Goal: Task Accomplishment & Management: Complete application form

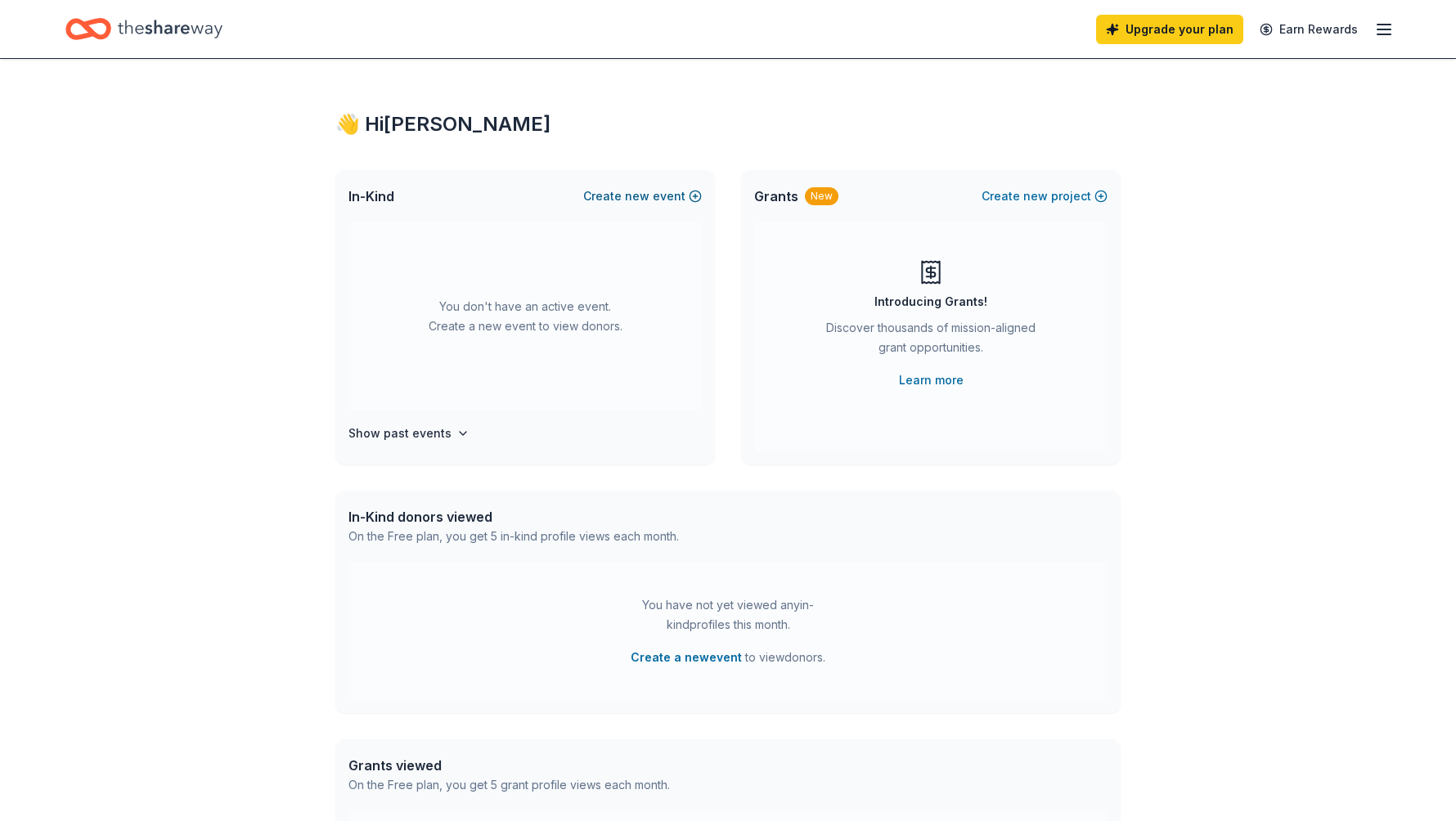
click at [655, 198] on button "Create new event" at bounding box center [642, 197] width 119 height 19
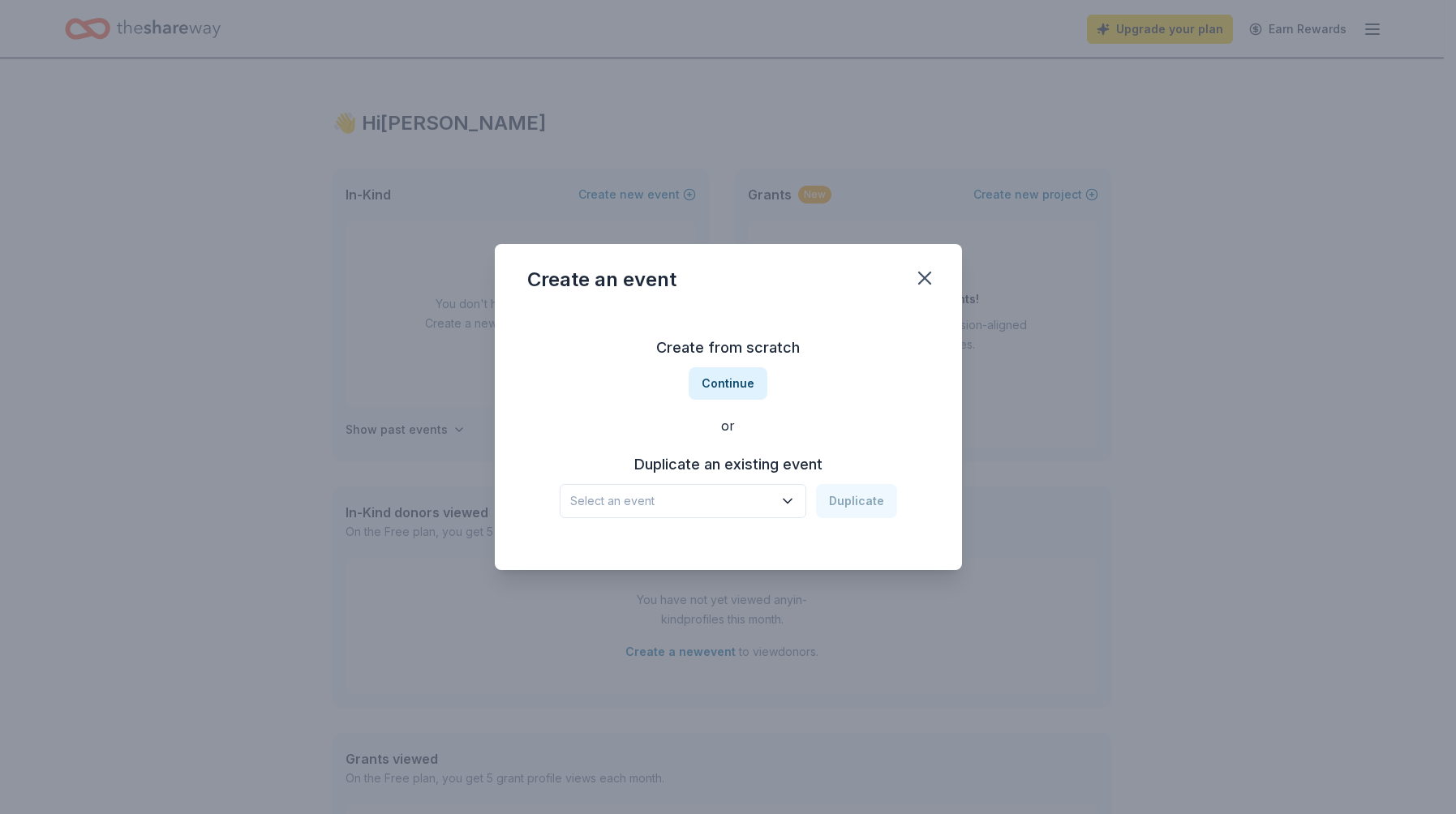
click at [784, 507] on icon "button" at bounding box center [787, 501] width 16 height 16
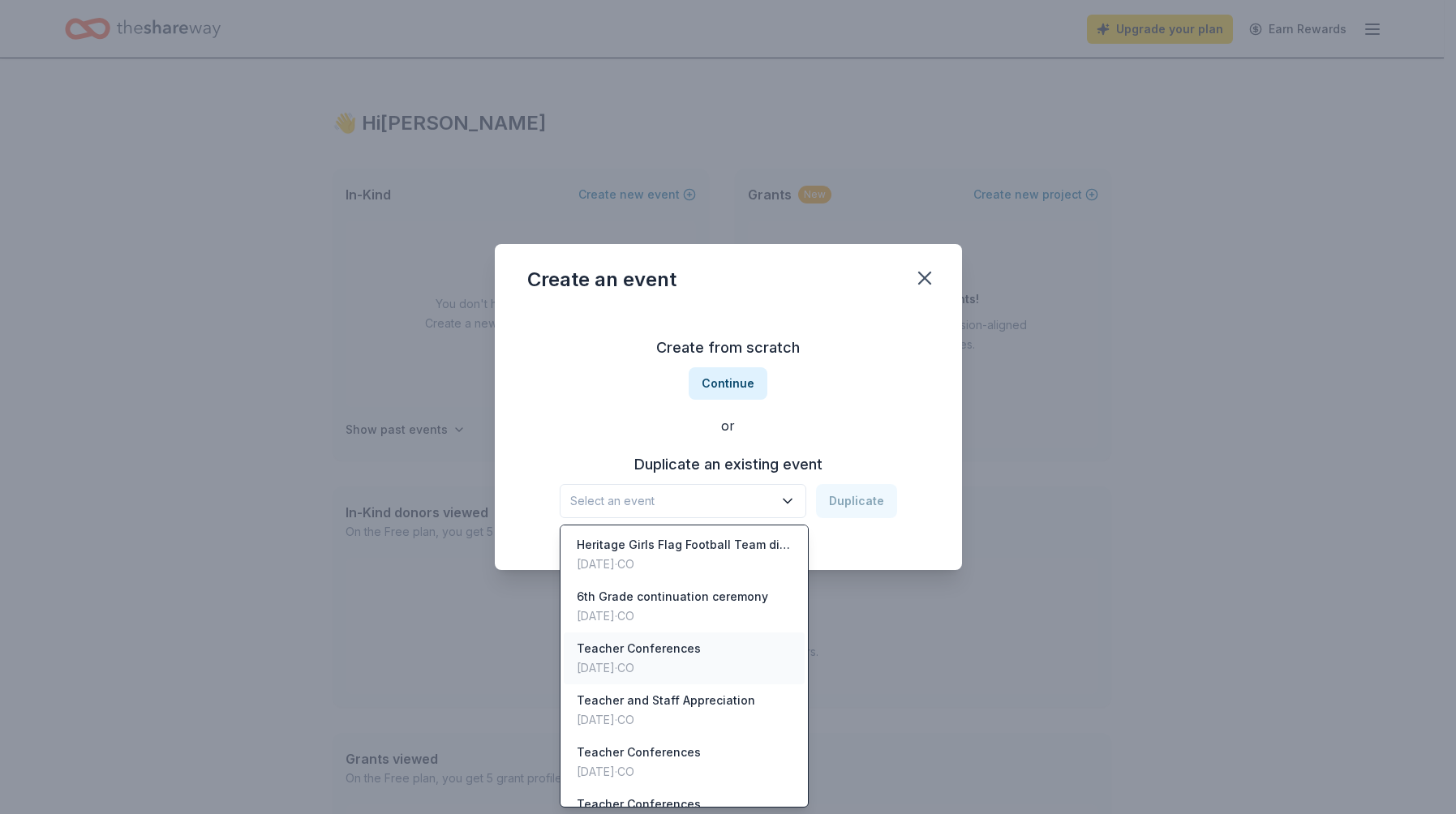
click at [742, 642] on div "Teacher Conferences [DATE] · CO" at bounding box center [684, 658] width 242 height 52
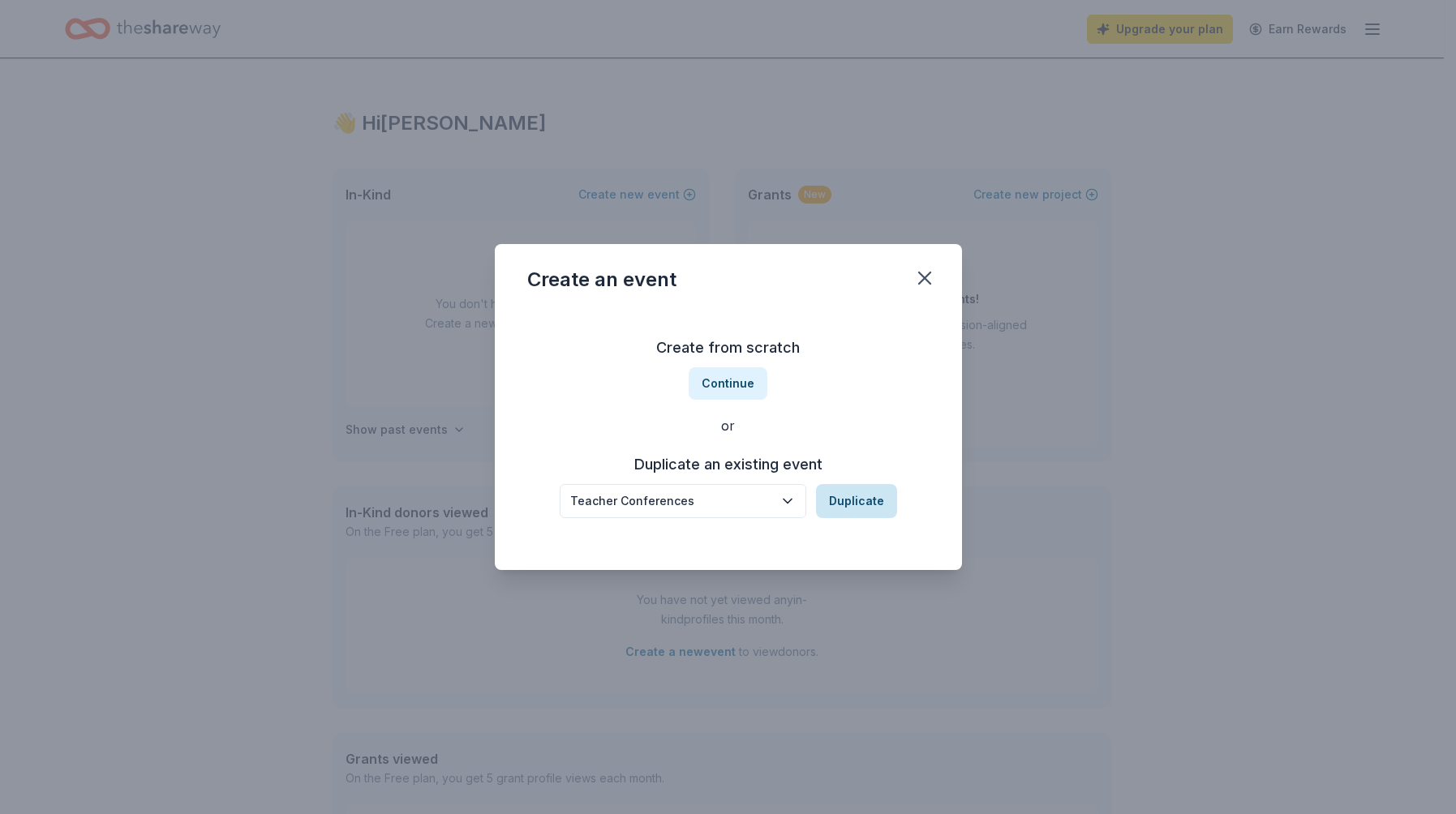
click at [873, 502] on button "Duplicate" at bounding box center [856, 502] width 81 height 34
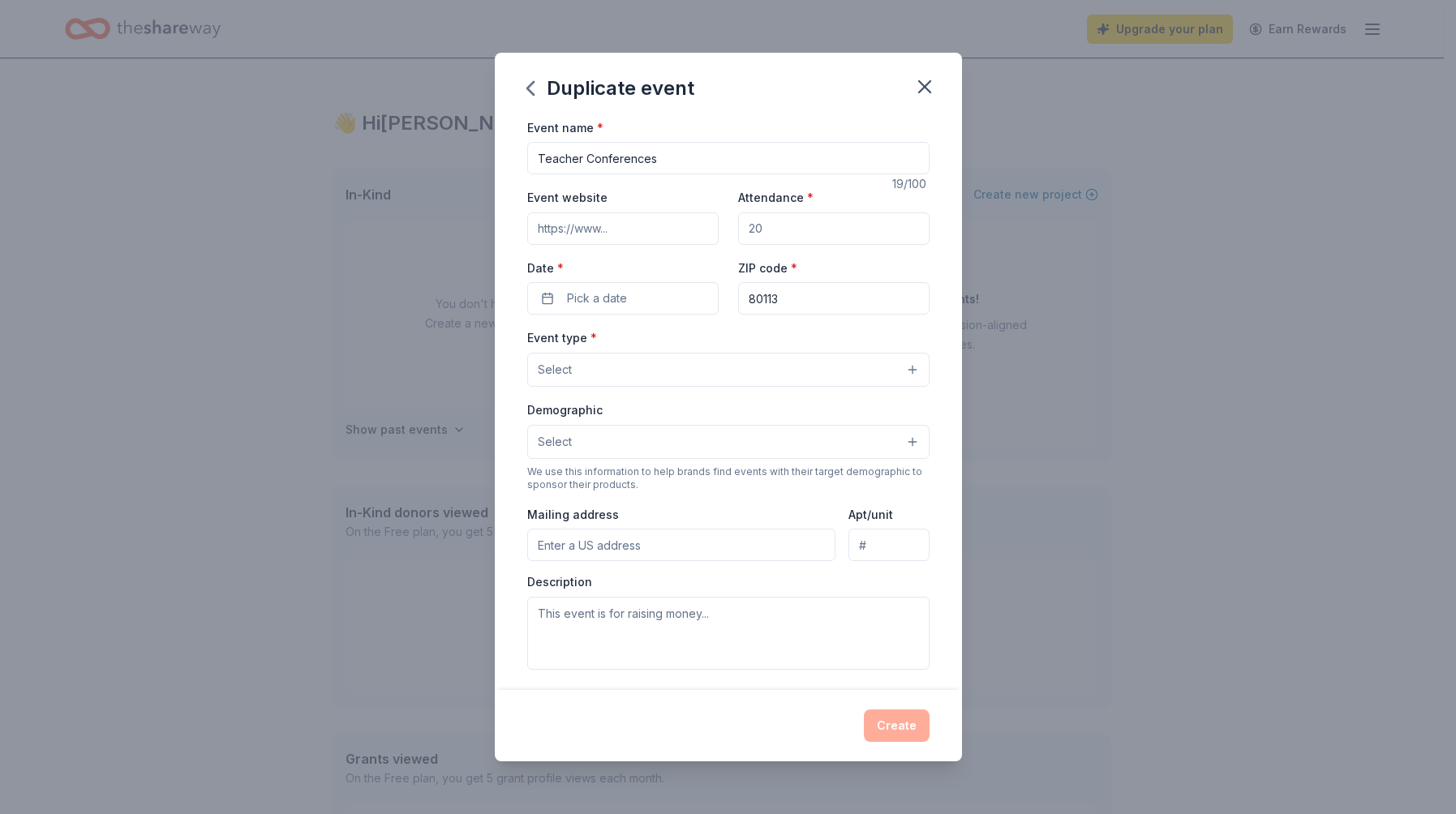
click at [621, 228] on input "Event website" at bounding box center [623, 228] width 191 height 32
drag, startPoint x: 780, startPoint y: 229, endPoint x: 716, endPoint y: 221, distance: 64.5
click at [716, 221] on div "Event website Attendance * Date * Pick a date ZIP code * 80113" at bounding box center [728, 250] width 402 height 127
click at [757, 228] on input "Attendance *" at bounding box center [834, 228] width 191 height 32
type input "3"
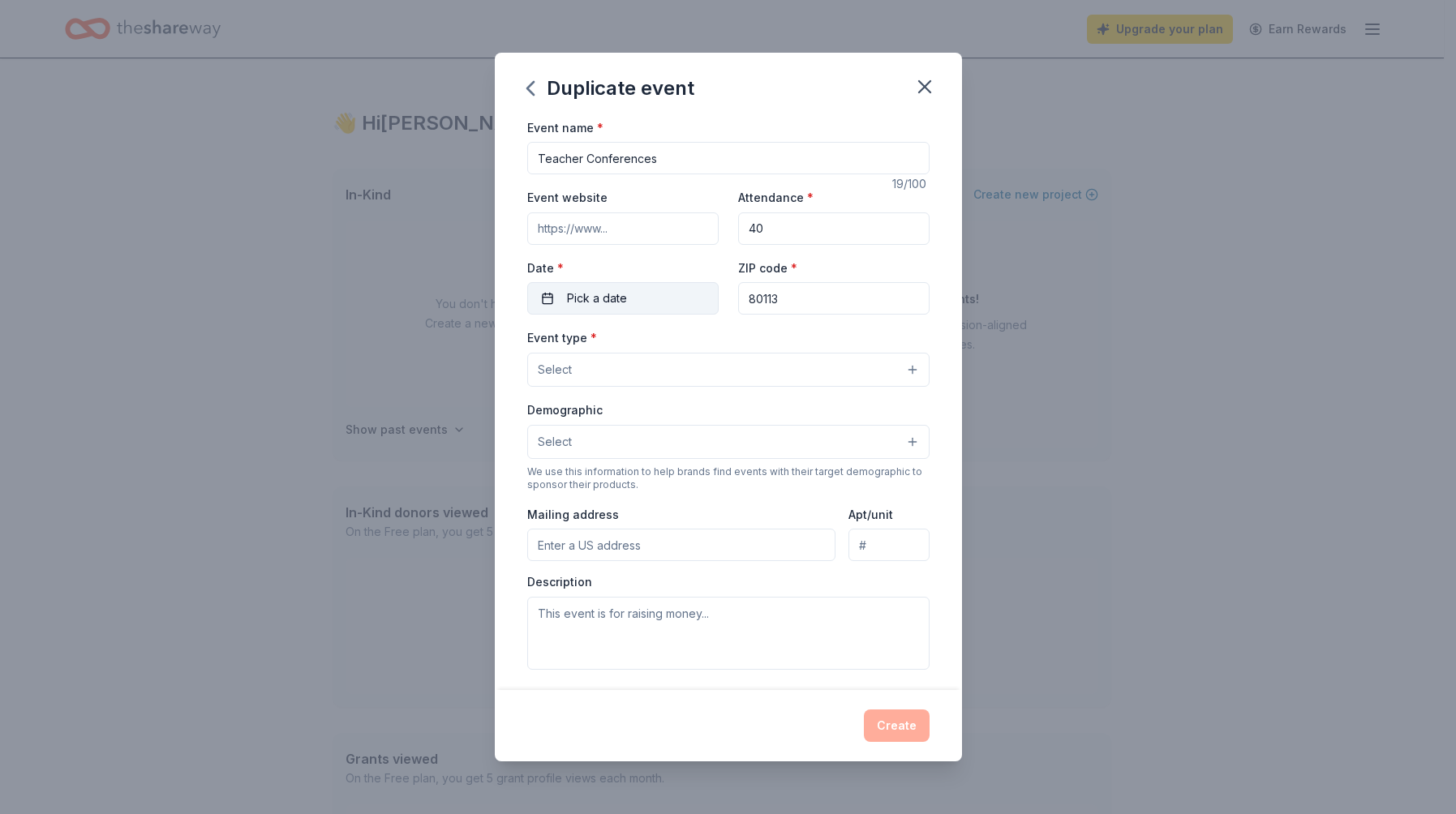
type input "40"
click at [680, 300] on button "Pick a date" at bounding box center [623, 298] width 191 height 32
click at [624, 471] on button "15" at bounding box center [619, 474] width 30 height 30
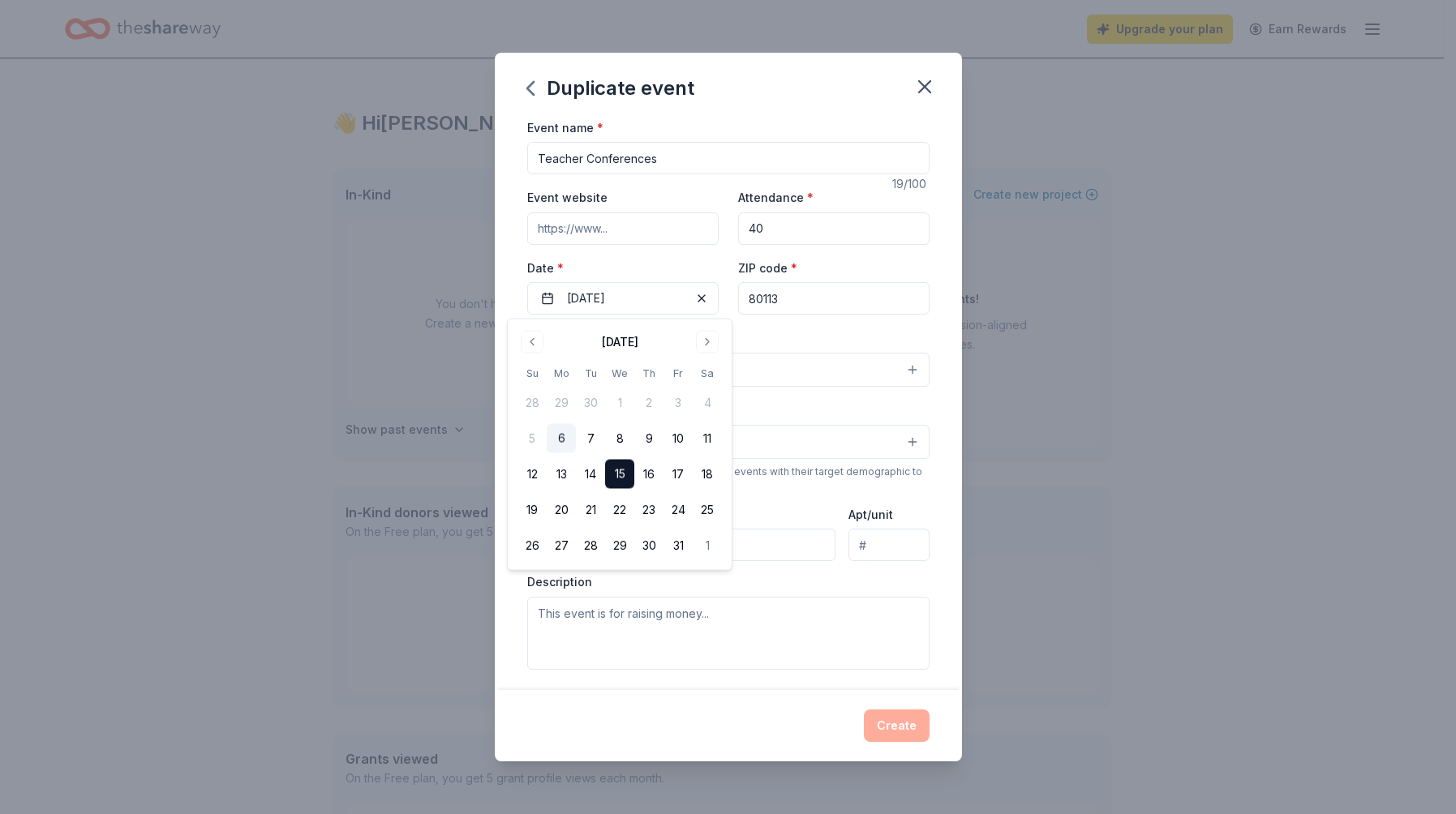
click at [799, 332] on div "Event type * Select" at bounding box center [728, 357] width 402 height 59
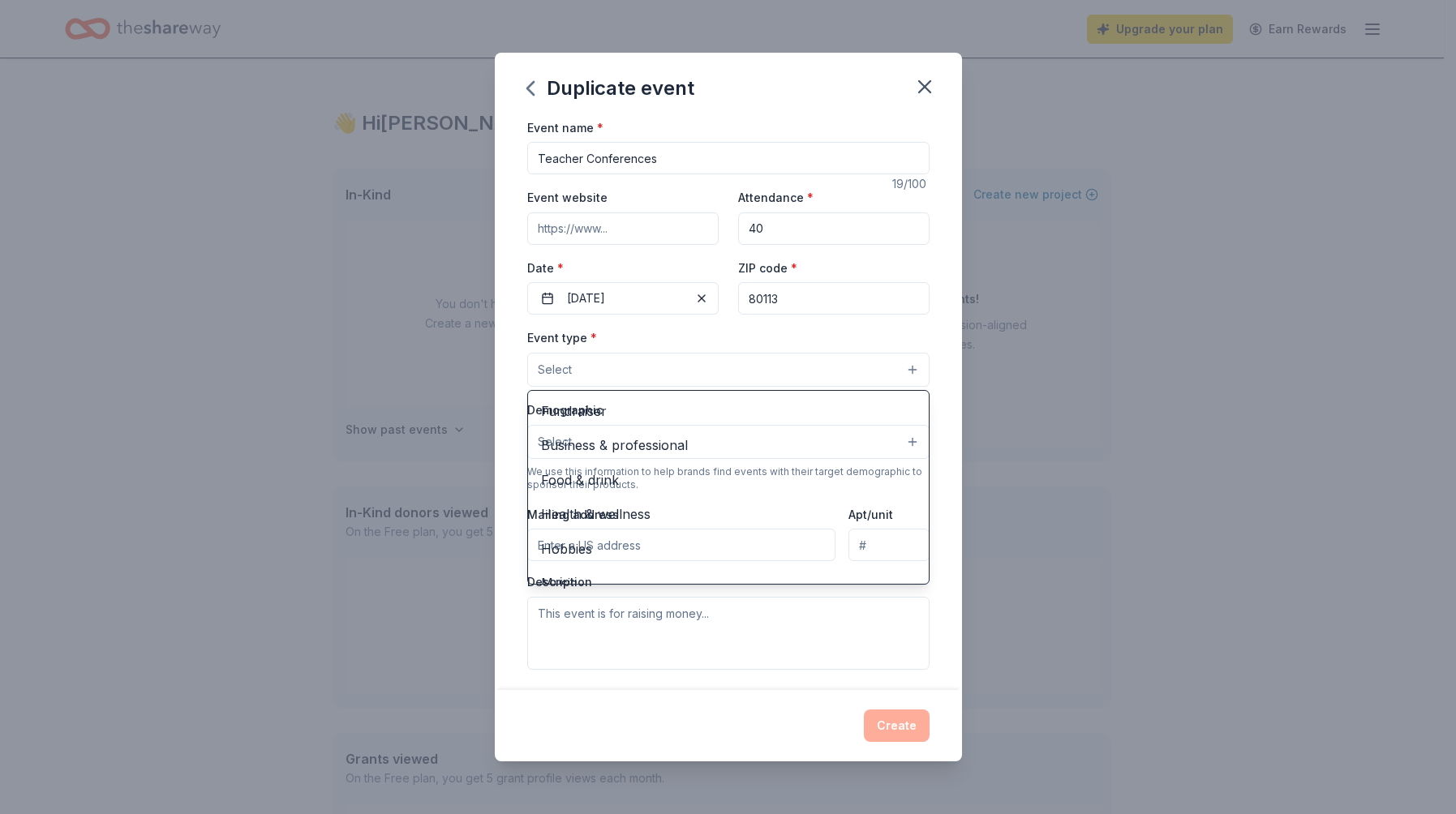
click at [691, 375] on button "Select" at bounding box center [728, 370] width 402 height 34
click at [643, 482] on span "Food & drink" at bounding box center [728, 477] width 375 height 21
click at [802, 331] on div "Event type * Food & drink Fundraiser Business & professional Health & wellness …" at bounding box center [728, 358] width 402 height 61
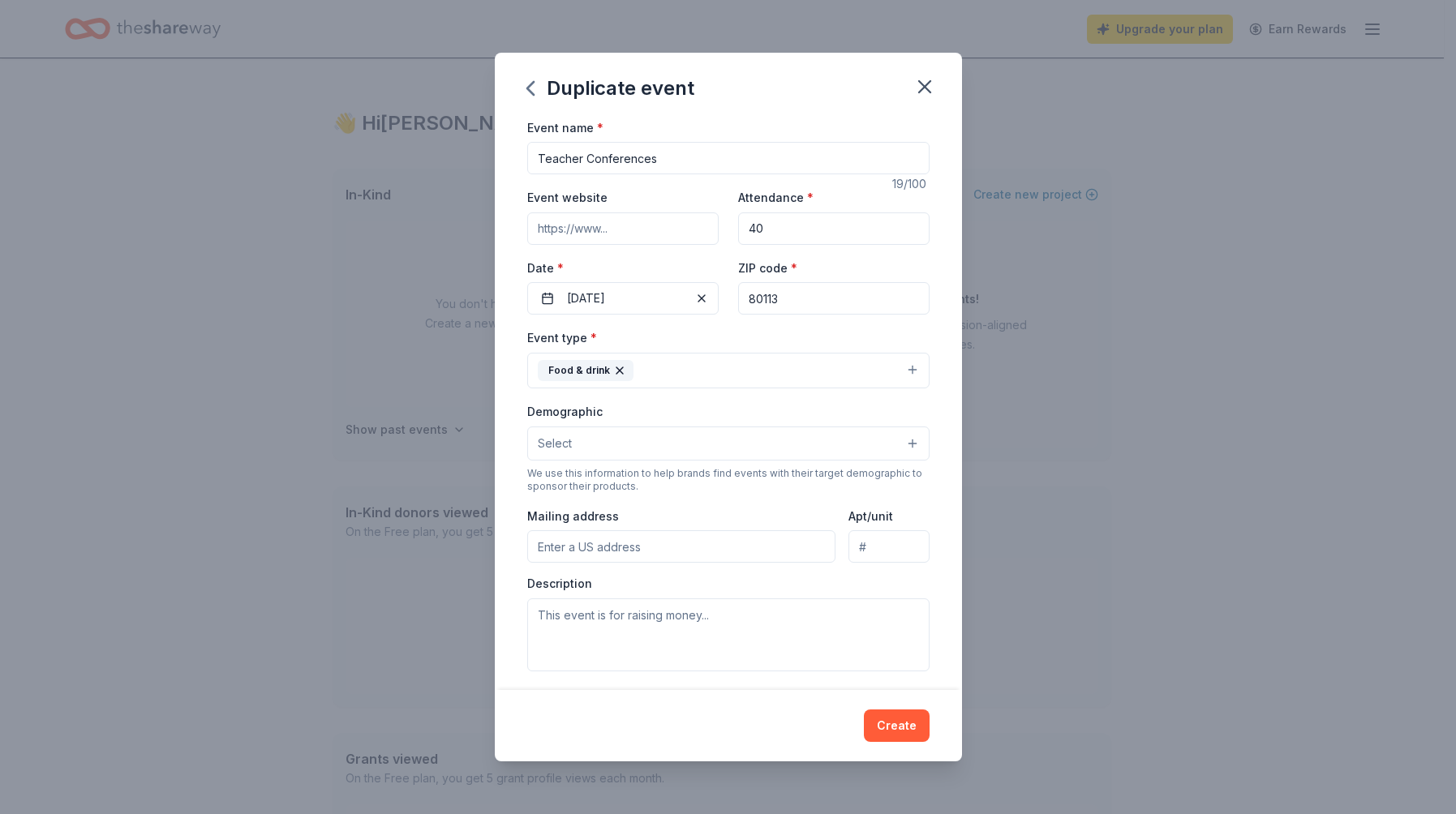
click at [603, 439] on button "Select" at bounding box center [728, 444] width 402 height 34
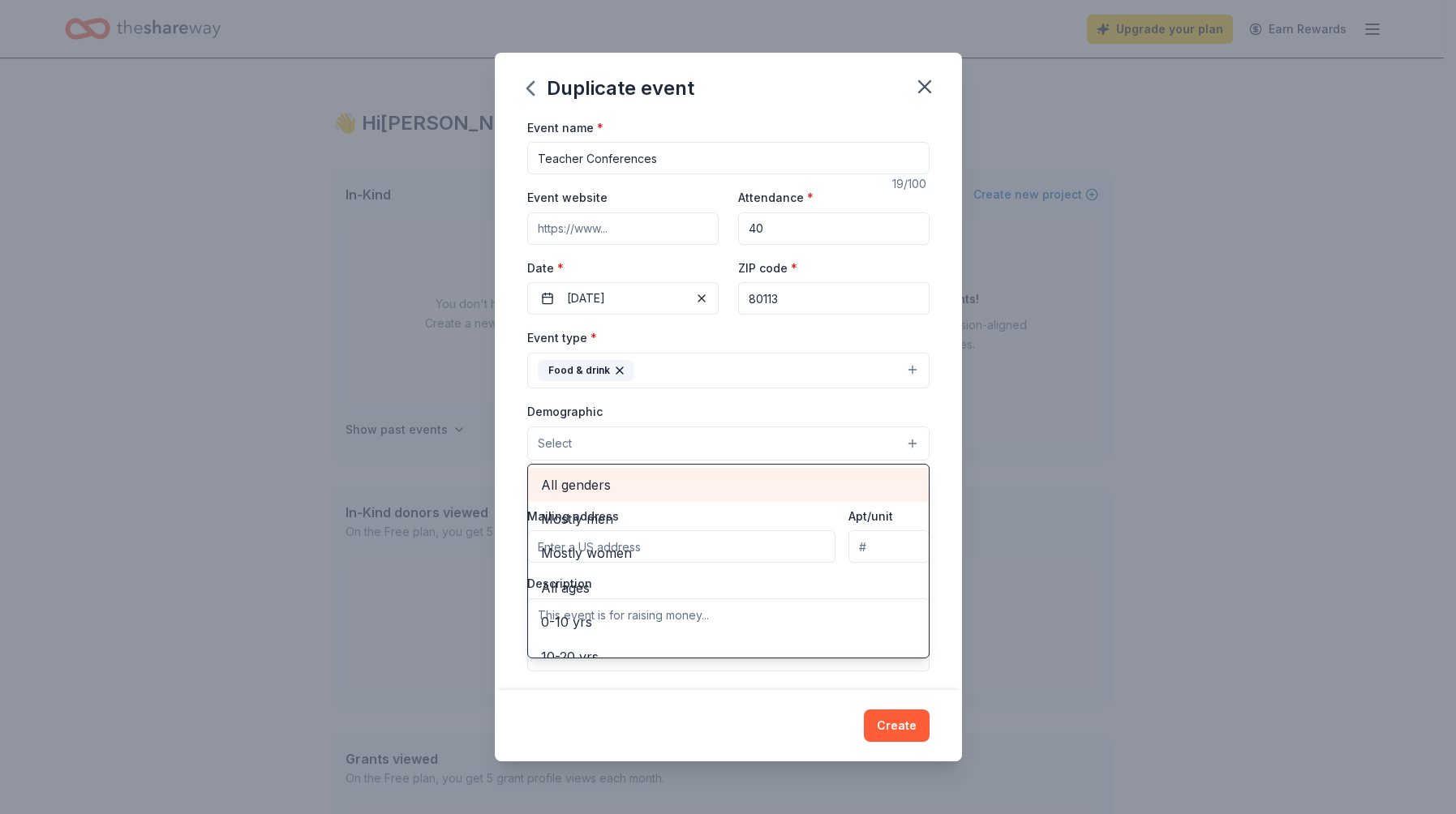
click at [607, 479] on span "All genders" at bounding box center [728, 485] width 375 height 21
click at [925, 417] on div "Event name * Teacher Conferences 19 /100 Event website Attendance * 40 Date * […" at bounding box center [728, 404] width 467 height 573
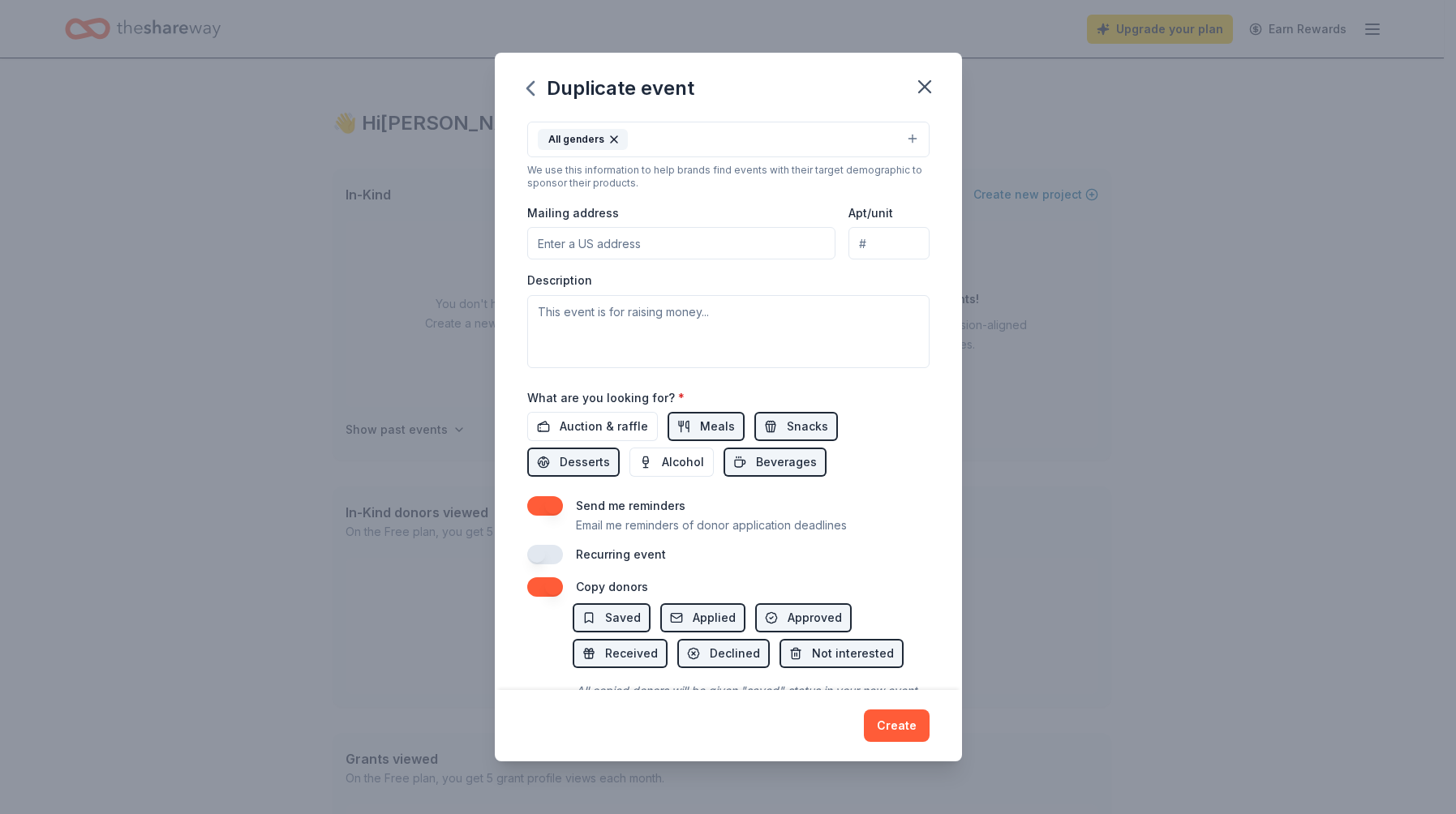
scroll to position [218, 0]
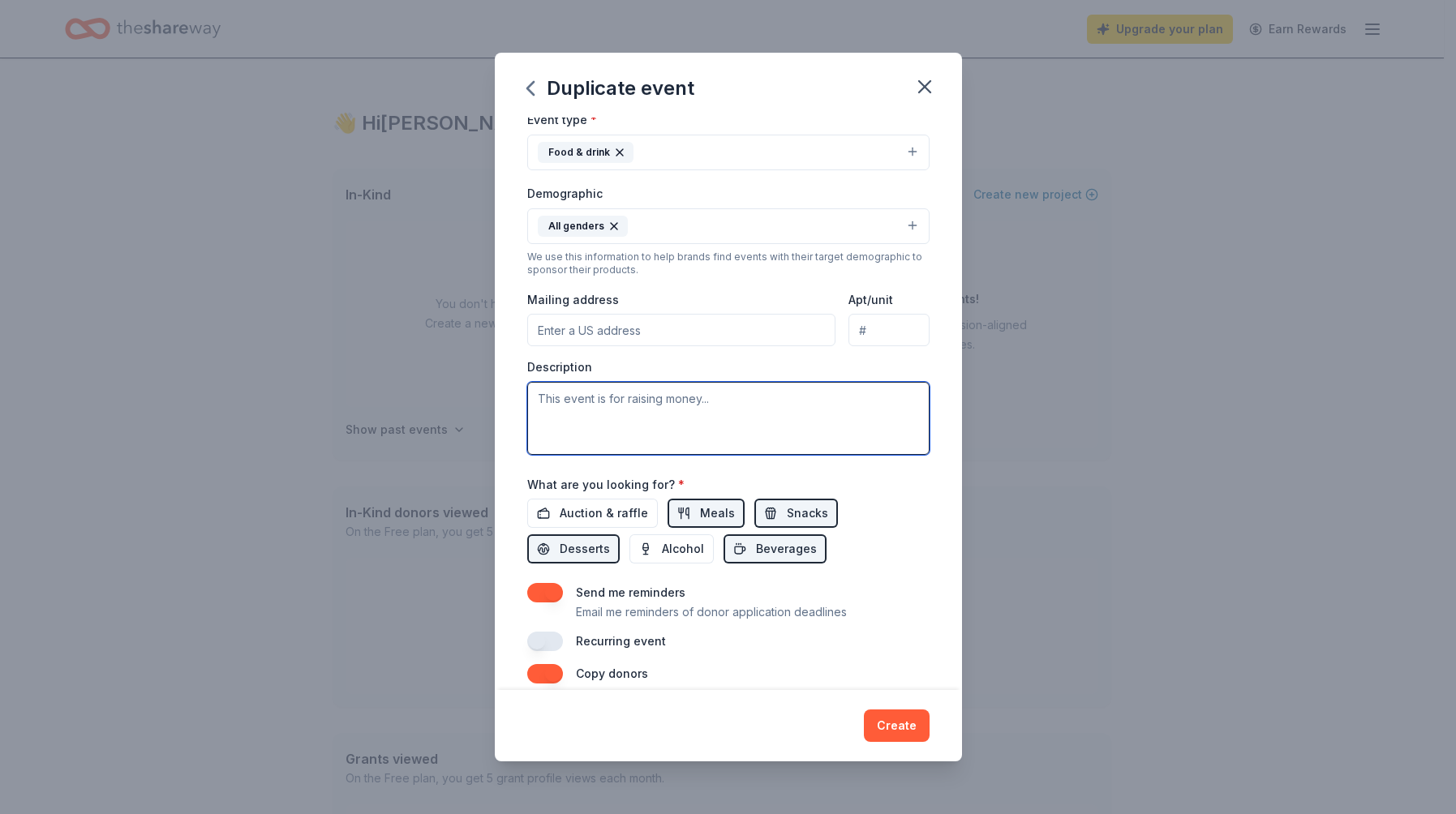
click at [555, 394] on textarea at bounding box center [728, 418] width 402 height 73
type textarea "Food for Parent Teacher Conferences"
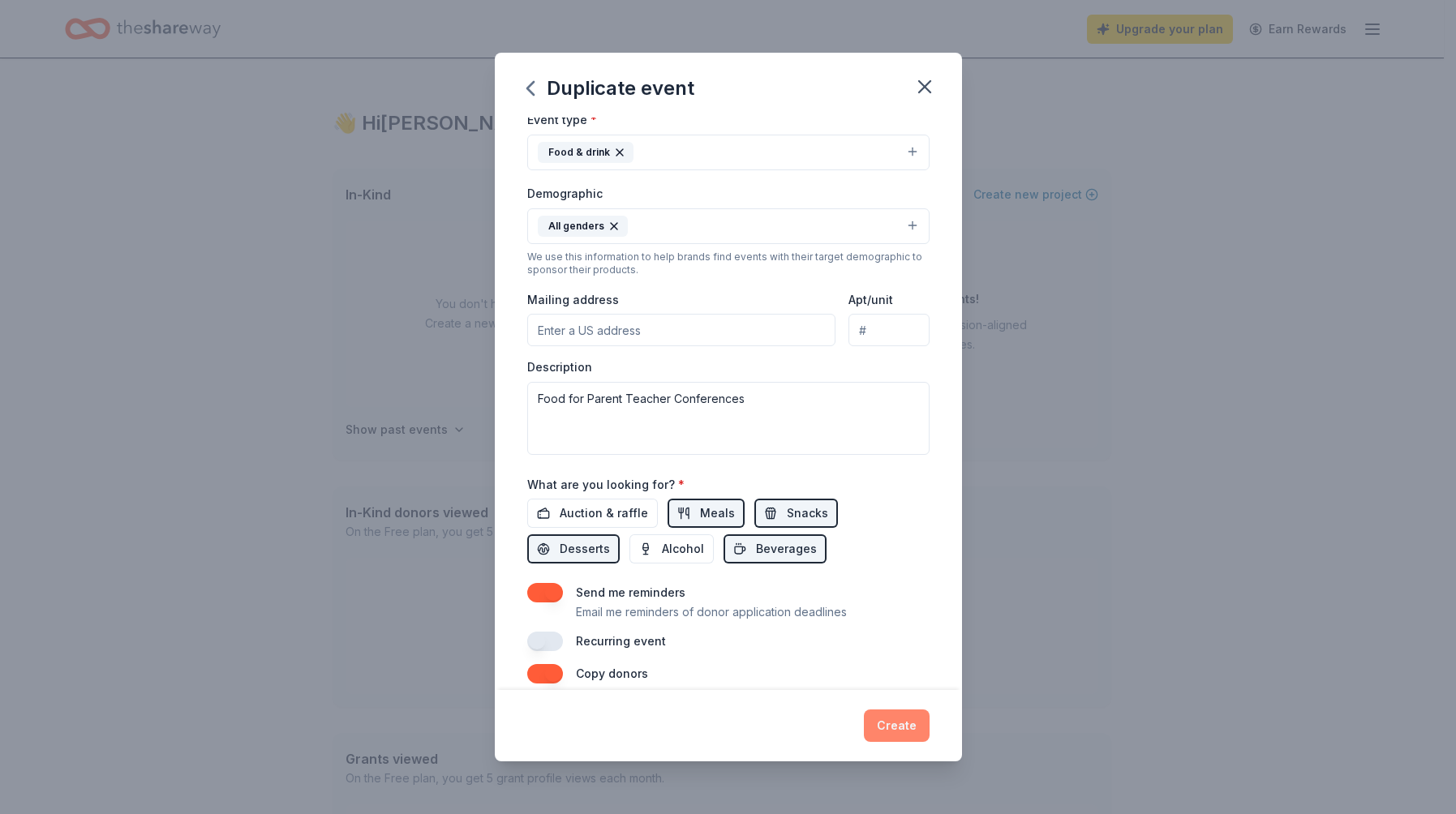
click at [910, 728] on button "Create" at bounding box center [896, 726] width 66 height 32
